Goal: Task Accomplishment & Management: Manage account settings

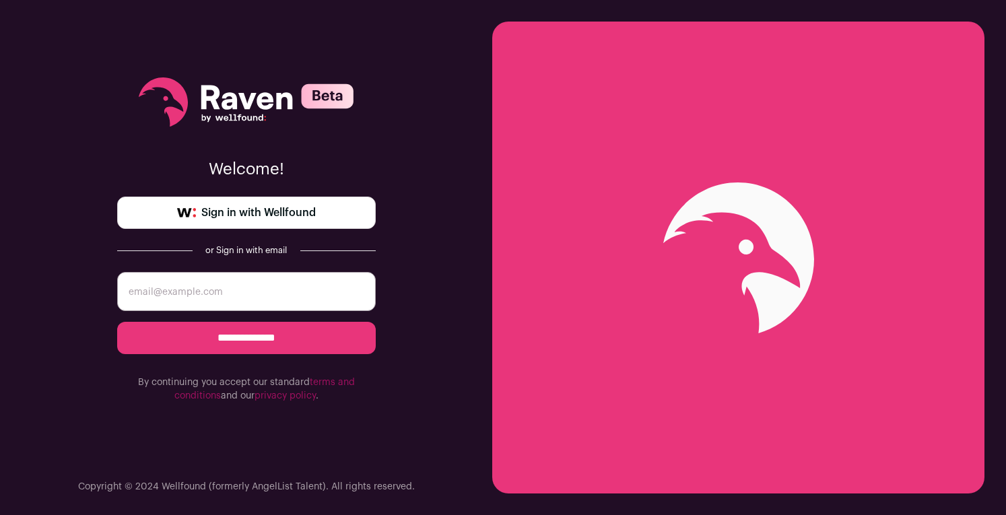
click at [308, 297] on input "email" at bounding box center [246, 291] width 259 height 39
type input "[EMAIL_ADDRESS][DOMAIN_NAME]"
click at [313, 346] on input "**********" at bounding box center [246, 338] width 259 height 32
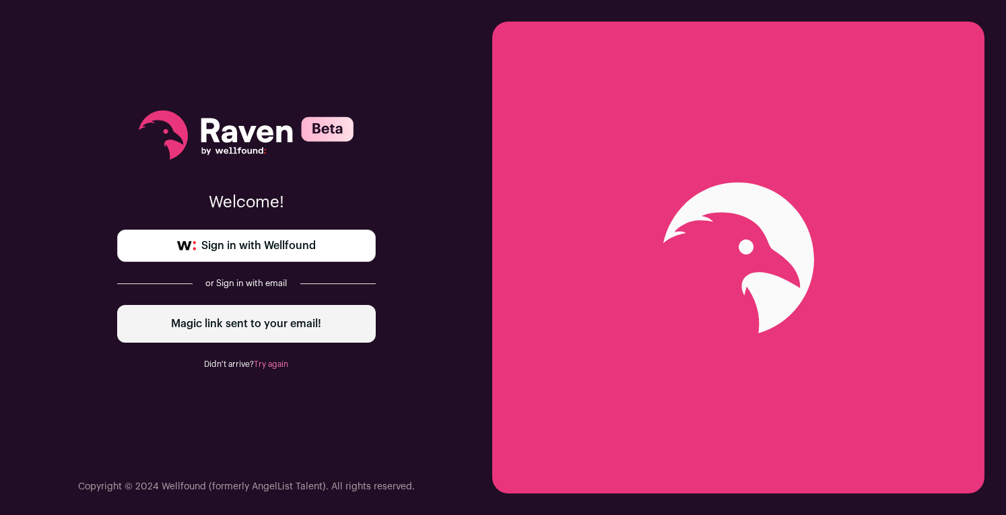
click at [296, 250] on span "Sign in with Wellfound" at bounding box center [258, 246] width 115 height 16
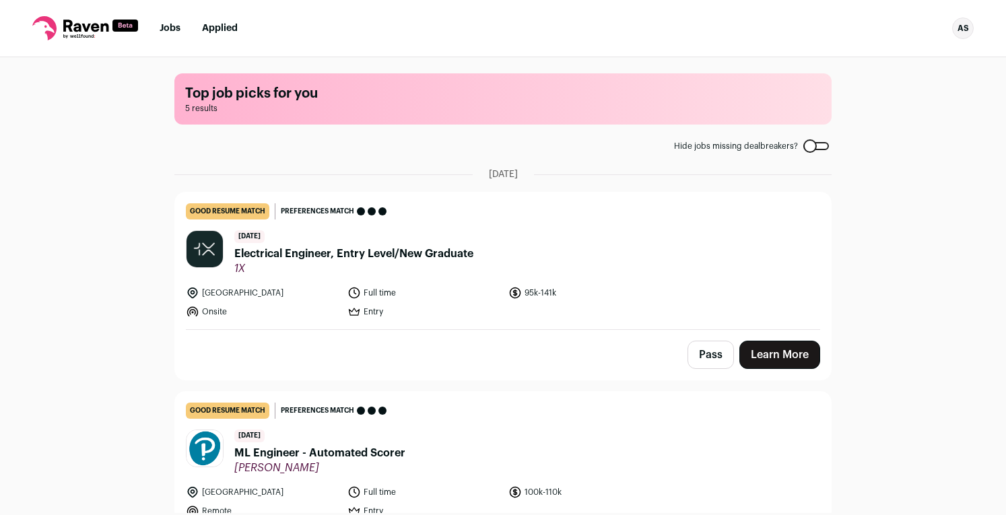
click at [967, 28] on div "AS" at bounding box center [964, 29] width 22 height 22
click at [903, 57] on link "Settings" at bounding box center [899, 62] width 149 height 32
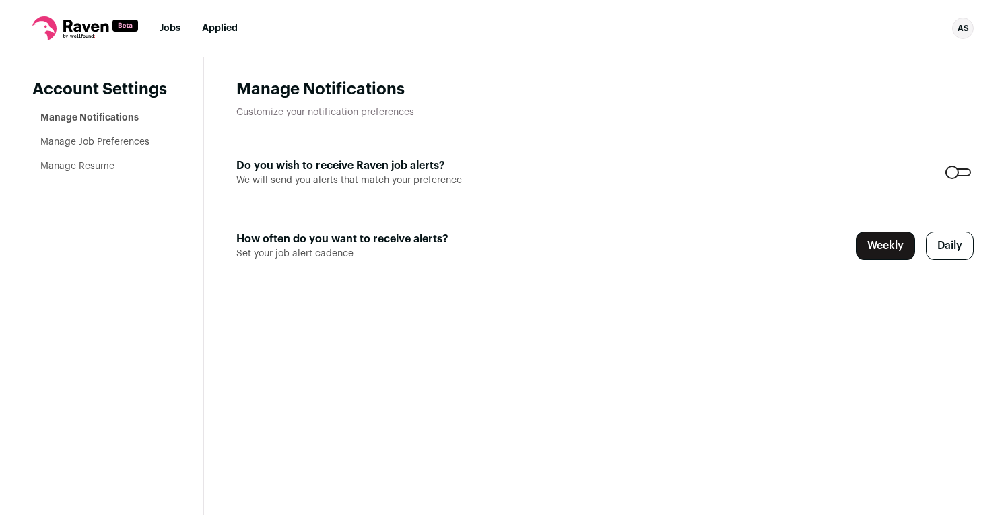
click at [959, 164] on form "Do you wish to receive Raven job alerts? We will send you alerts that match you…" at bounding box center [605, 209] width 738 height 136
click at [960, 173] on div at bounding box center [959, 172] width 26 height 8
click at [693, 343] on main "Manage Notifications Customize your notification preferences Do you wish to rec…" at bounding box center [605, 286] width 802 height 458
click at [967, 164] on form "Do you wish to receive Raven job alerts? We will send you alerts that match you…" at bounding box center [605, 209] width 738 height 136
click at [961, 170] on div at bounding box center [959, 172] width 26 height 8
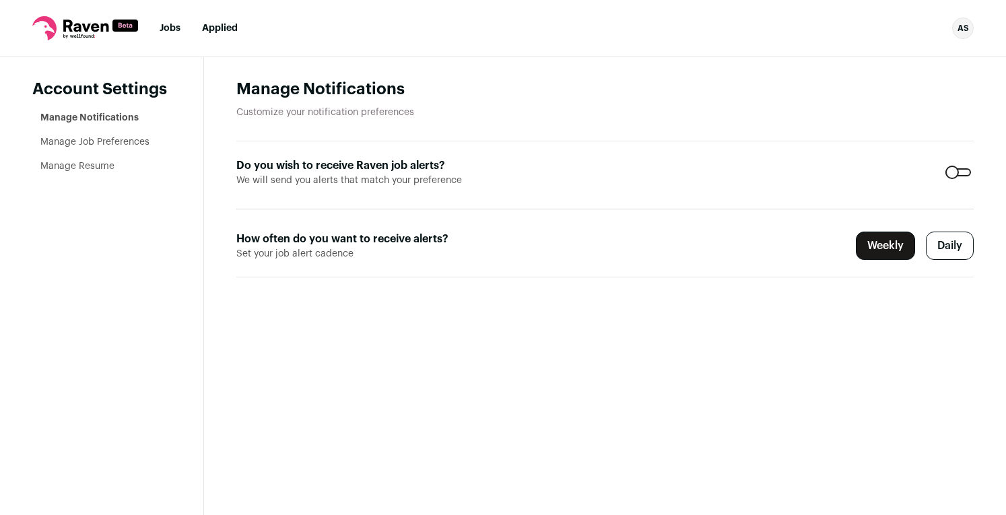
click at [887, 238] on label "Weekly" at bounding box center [885, 246] width 59 height 28
click at [952, 249] on label "Daily" at bounding box center [950, 246] width 48 height 28
click at [957, 248] on label "Daily" at bounding box center [950, 246] width 48 height 28
click at [908, 249] on label "Weekly" at bounding box center [885, 246] width 59 height 28
click at [962, 172] on div at bounding box center [959, 172] width 26 height 8
